Goal: Task Accomplishment & Management: Manage account settings

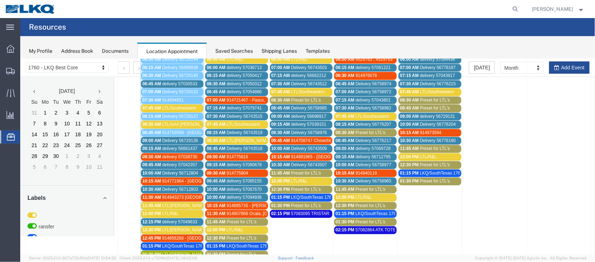
scroll to position [115, 0]
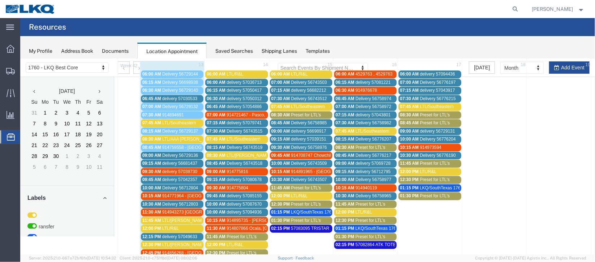
click at [169, 96] on span "delivery 57030533" at bounding box center [179, 98] width 35 height 5
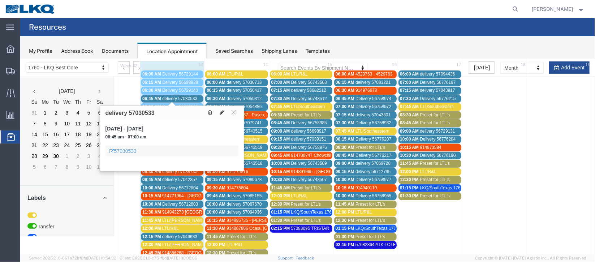
click at [220, 114] on icon at bounding box center [221, 111] width 4 height 5
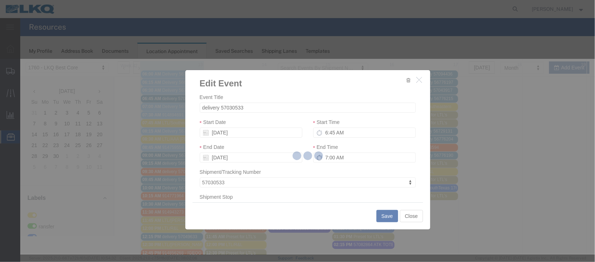
select select
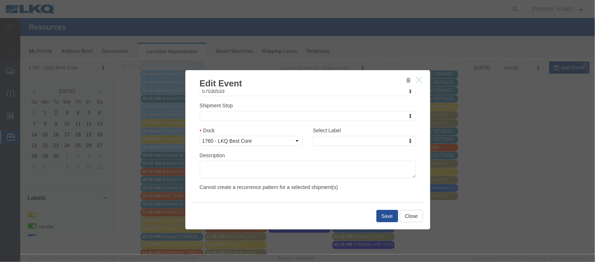
scroll to position [92, 0]
type input "m"
select select "100"
click at [393, 217] on button "Save" at bounding box center [387, 215] width 22 height 12
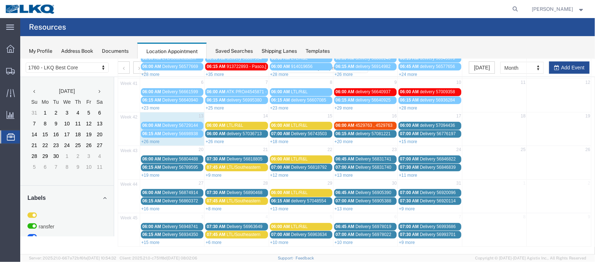
scroll to position [0, 0]
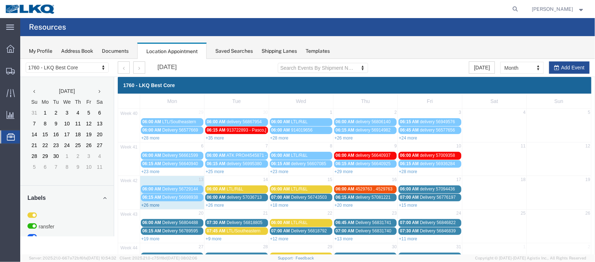
click at [149, 205] on link "+26 more" at bounding box center [150, 204] width 18 height 5
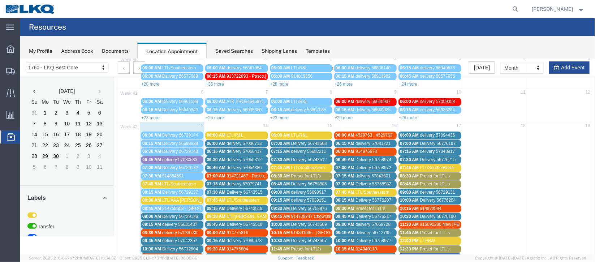
scroll to position [108, 0]
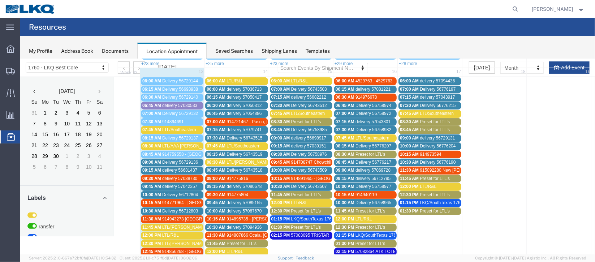
click at [164, 159] on span "Delivery 56729136" at bounding box center [180, 161] width 36 height 5
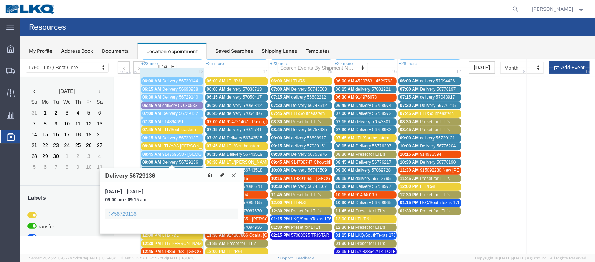
click at [220, 172] on icon at bounding box center [221, 174] width 4 height 5
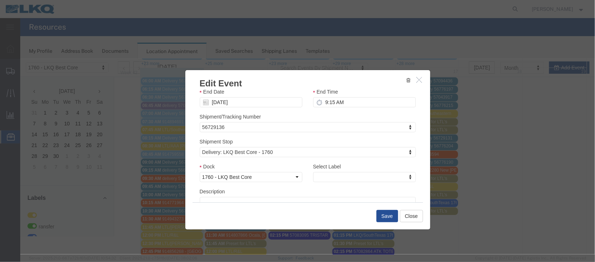
scroll to position [92, 0]
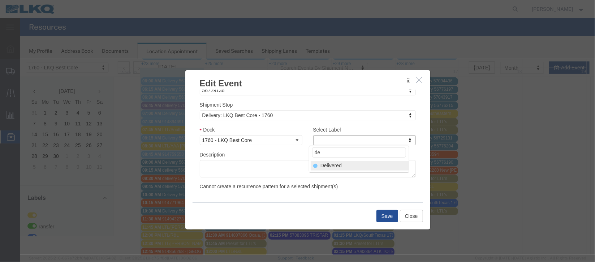
type input "de"
select select "40"
click at [385, 217] on button "Save" at bounding box center [387, 215] width 22 height 12
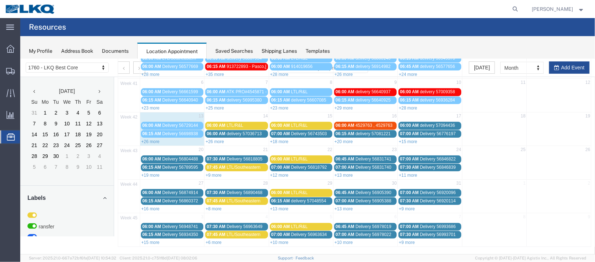
scroll to position [0, 0]
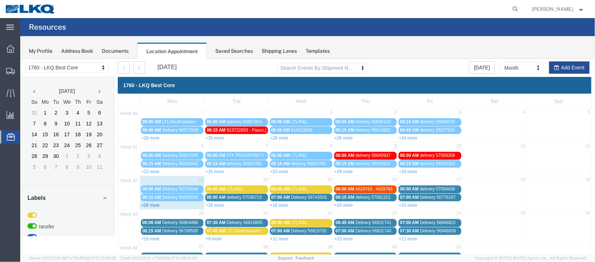
click at [148, 204] on link "+26 more" at bounding box center [150, 204] width 18 height 5
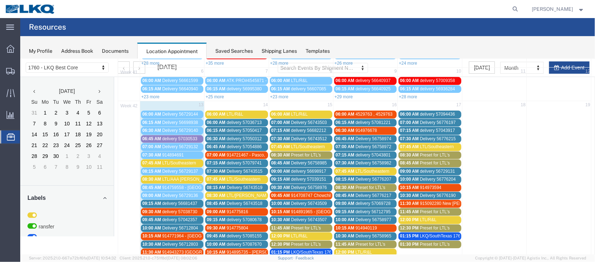
scroll to position [162, 0]
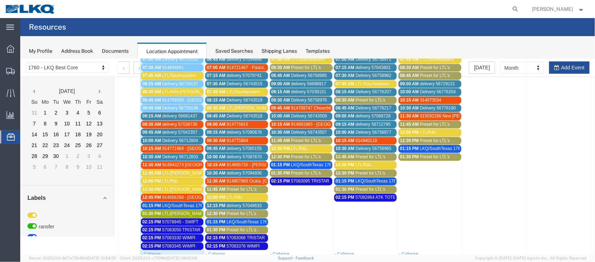
click at [175, 121] on span "delivery 57038730" at bounding box center [179, 123] width 35 height 5
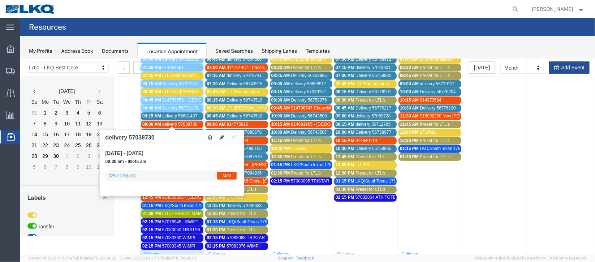
click at [224, 134] on button at bounding box center [221, 137] width 10 height 8
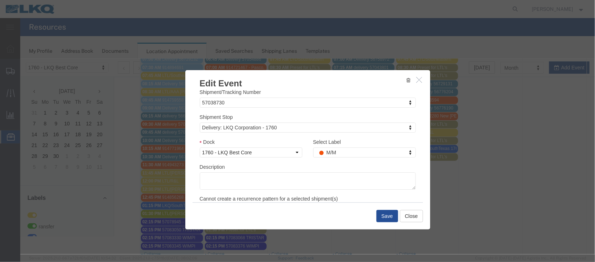
scroll to position [92, 0]
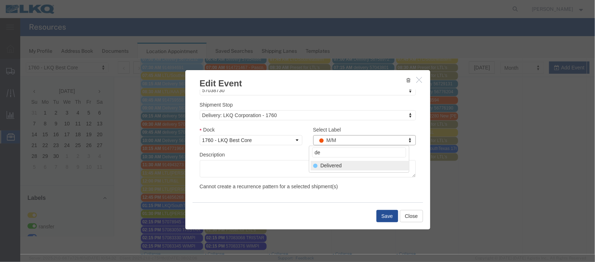
type input "de"
click at [337, 170] on div "Select Label de Delivered" at bounding box center [358, 158] width 100 height 27
select select "40"
click at [384, 218] on button "Save" at bounding box center [387, 215] width 22 height 12
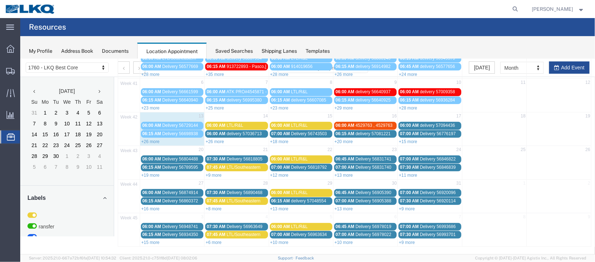
scroll to position [0, 0]
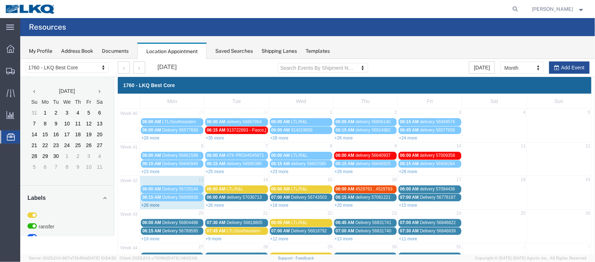
click at [154, 202] on link "+26 more" at bounding box center [150, 204] width 18 height 5
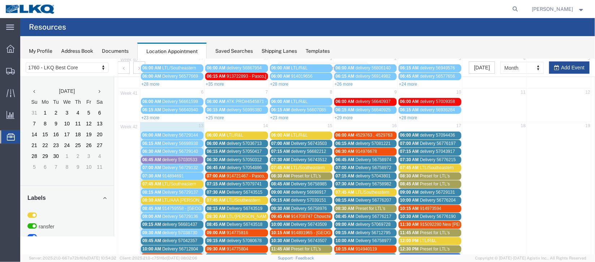
scroll to position [108, 0]
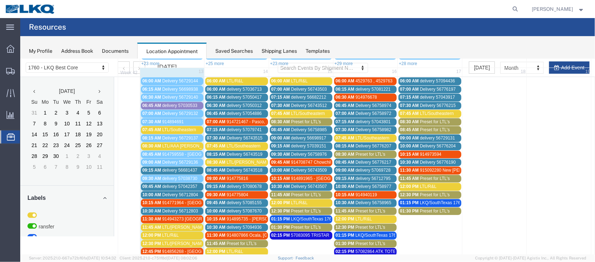
drag, startPoint x: 169, startPoint y: 168, endPoint x: 163, endPoint y: 170, distance: 6.2
click at [169, 168] on span "delivery 56681437" at bounding box center [179, 169] width 35 height 5
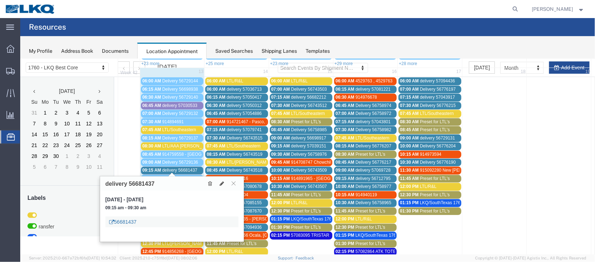
click at [129, 220] on link "56681437" at bounding box center [122, 221] width 27 height 7
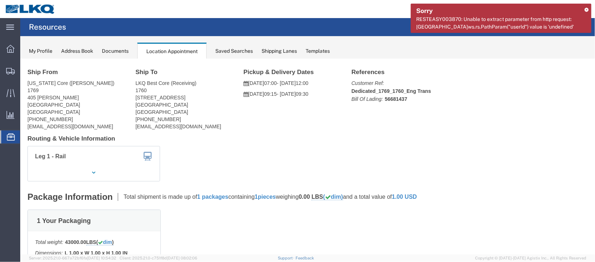
scroll to position [0, 0]
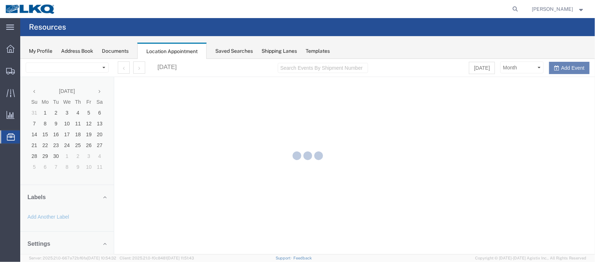
select select "27634"
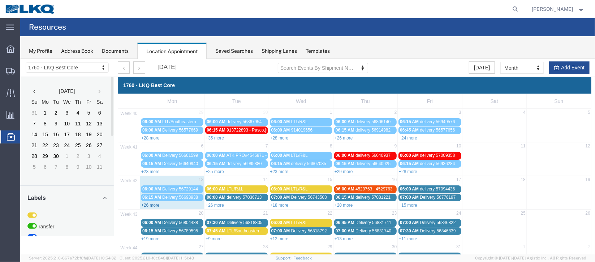
click at [146, 203] on link "+26 more" at bounding box center [150, 204] width 18 height 5
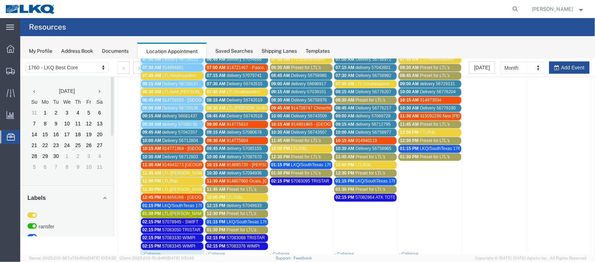
scroll to position [108, 0]
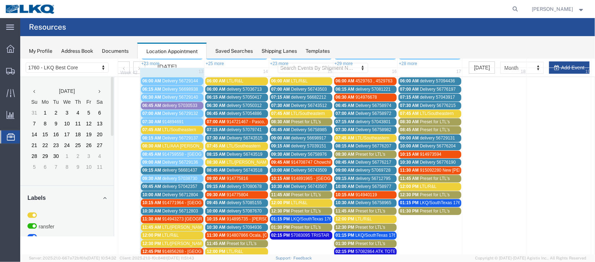
click at [163, 183] on span "delivery 57042357" at bounding box center [179, 185] width 35 height 5
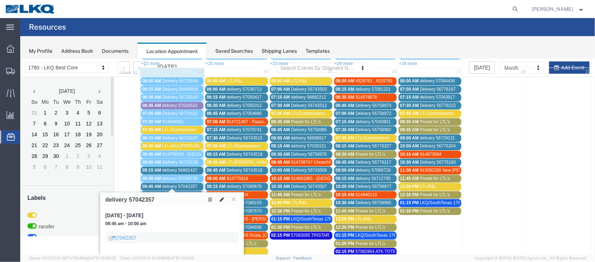
click at [220, 197] on icon at bounding box center [221, 198] width 4 height 5
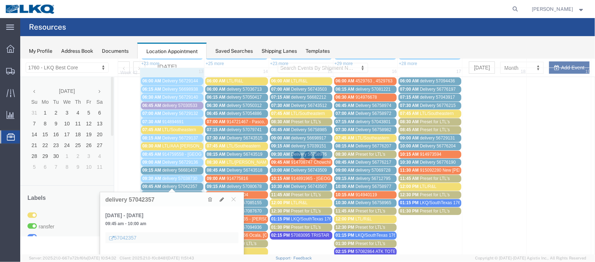
select select "1"
select select
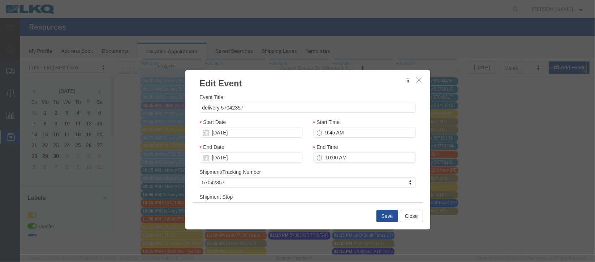
select select
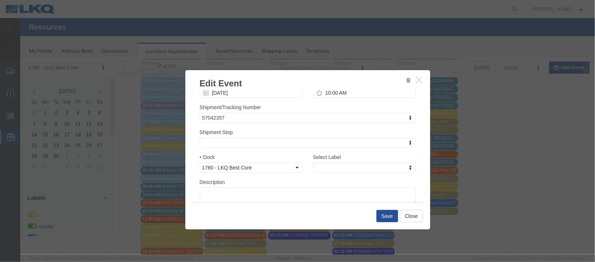
scroll to position [92, 0]
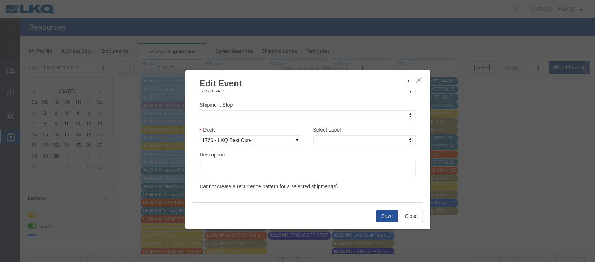
click at [358, 146] on div "Select Label Select Label Select Label LTL Transfer LKQ Billed Outbound Loads Y…" at bounding box center [363, 137] width 113 height 25
type input "de"
drag, startPoint x: 350, startPoint y: 160, endPoint x: 348, endPoint y: 179, distance: 19.6
select select "40"
click at [381, 212] on button "Save" at bounding box center [387, 215] width 22 height 12
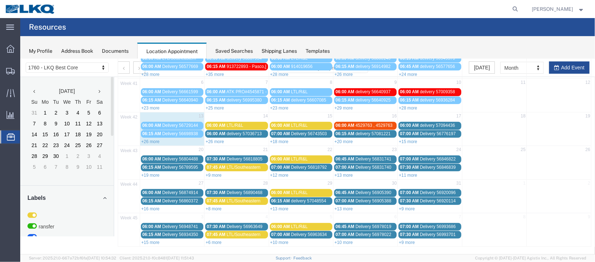
scroll to position [0, 0]
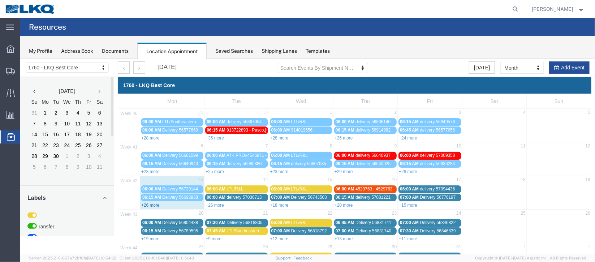
click at [153, 205] on link "+26 more" at bounding box center [150, 204] width 18 height 5
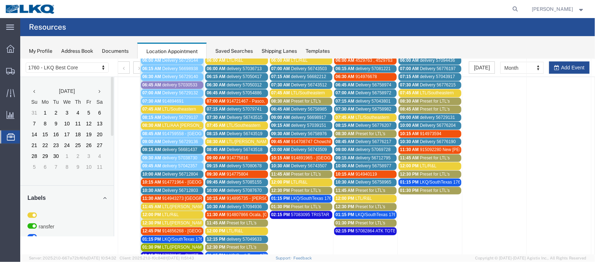
scroll to position [162, 0]
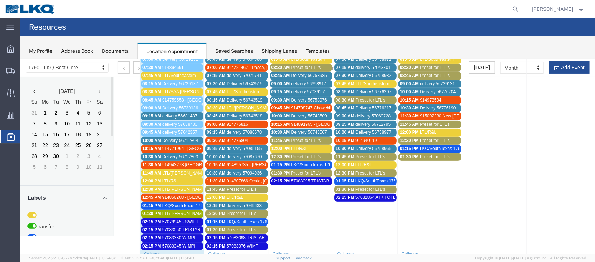
click at [193, 113] on span "delivery 56681437" at bounding box center [179, 115] width 35 height 5
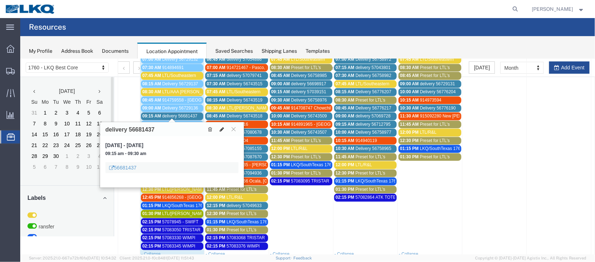
click at [221, 127] on icon at bounding box center [221, 128] width 4 height 5
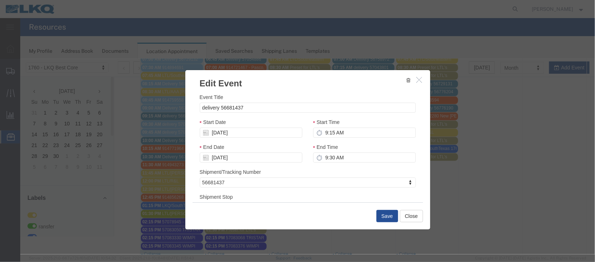
scroll to position [92, 0]
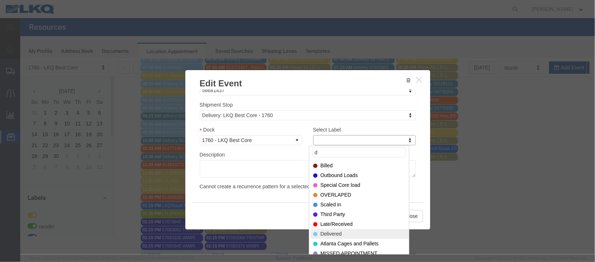
type input "d"
select select "40"
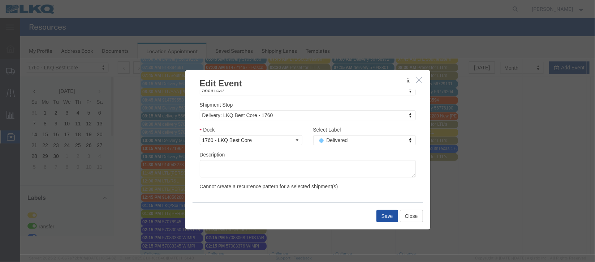
drag, startPoint x: 387, startPoint y: 215, endPoint x: 379, endPoint y: 212, distance: 9.1
click at [385, 214] on button "Save" at bounding box center [387, 215] width 22 height 12
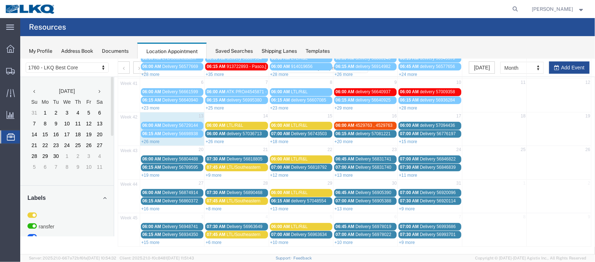
scroll to position [0, 0]
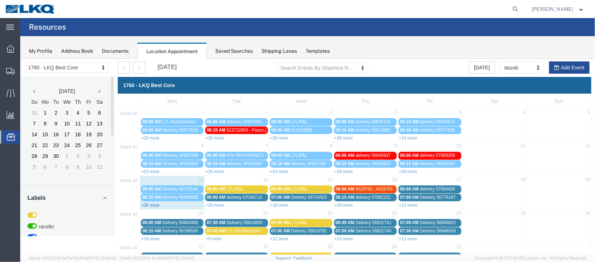
click at [147, 202] on link "+26 more" at bounding box center [150, 204] width 18 height 5
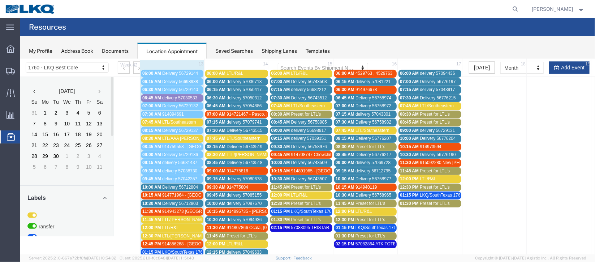
scroll to position [162, 0]
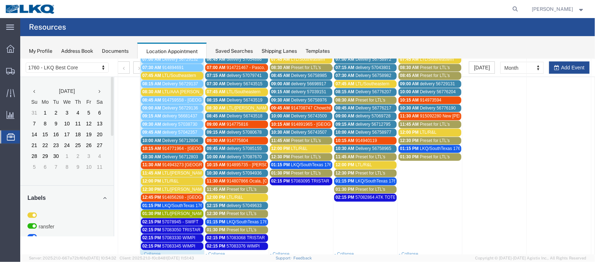
click at [171, 146] on span "914771964 - [GEOGRAPHIC_DATA],[GEOGRAPHIC_DATA]" at bounding box center [220, 148] width 116 height 5
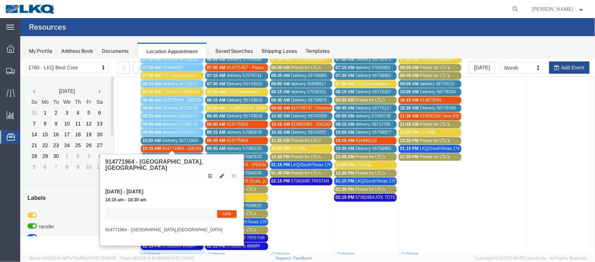
click at [234, 173] on icon at bounding box center [233, 175] width 4 height 4
